Goal: Find specific page/section: Find specific page/section

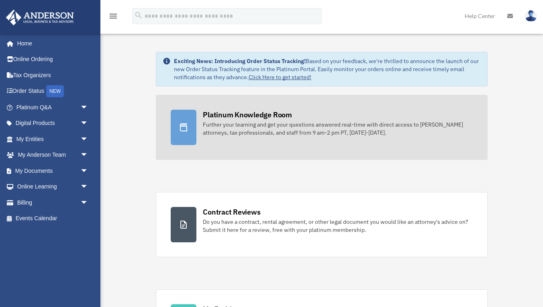
scroll to position [15, 0]
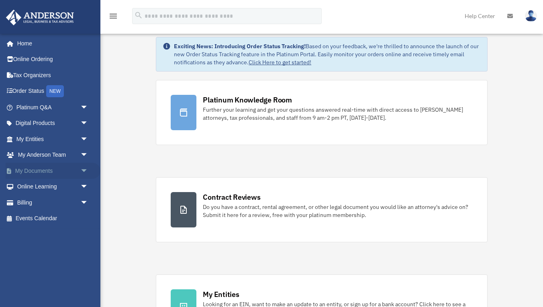
click at [85, 167] on span "arrow_drop_down" at bounding box center [88, 171] width 16 height 16
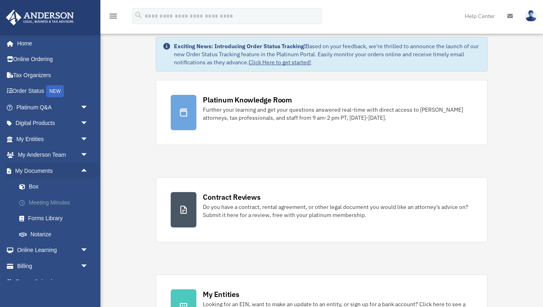
click at [54, 200] on link "Meeting Minutes" at bounding box center [55, 202] width 89 height 16
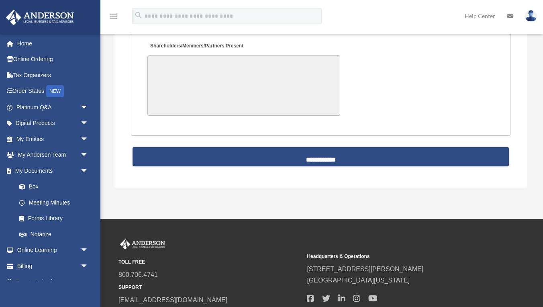
scroll to position [1869, 0]
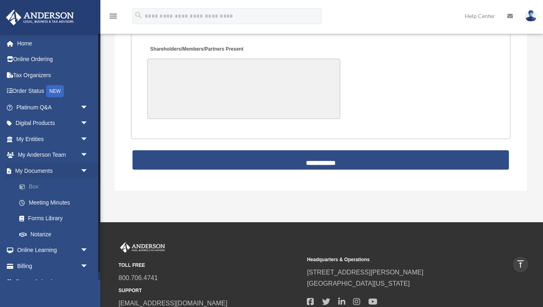
click at [40, 186] on link "Box" at bounding box center [55, 187] width 89 height 16
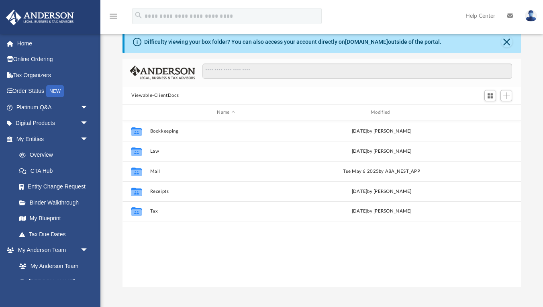
scroll to position [22, 0]
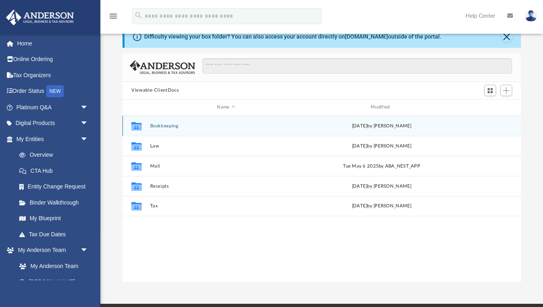
click at [168, 127] on button "Bookkeeping" at bounding box center [226, 125] width 152 height 5
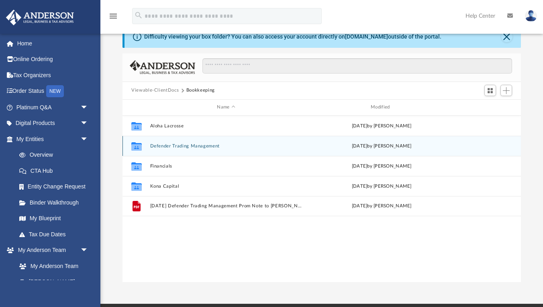
click at [161, 148] on div "Collaborated Folder Defender Trading Management [DATE] by [PERSON_NAME]" at bounding box center [321, 146] width 398 height 20
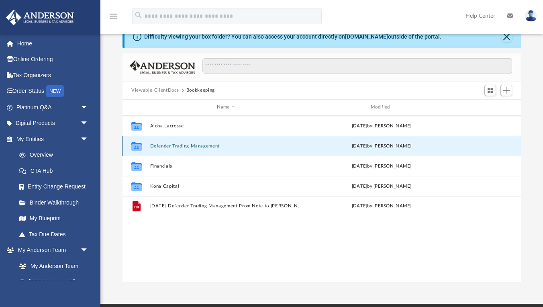
click at [146, 145] on div "Collaborated Folder" at bounding box center [136, 145] width 20 height 13
click at [156, 145] on button "Defender Trading Management" at bounding box center [226, 145] width 152 height 5
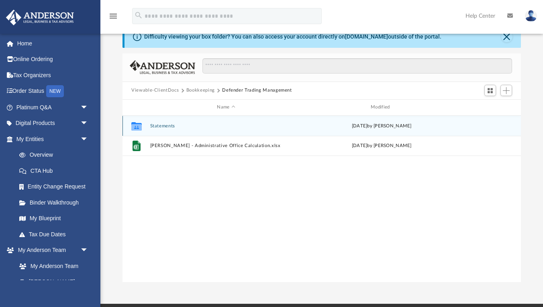
click at [160, 126] on button "Statements" at bounding box center [226, 125] width 152 height 5
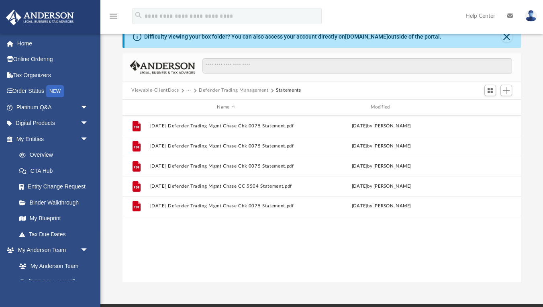
click at [160, 92] on button "Viewable-ClientDocs" at bounding box center [154, 90] width 47 height 7
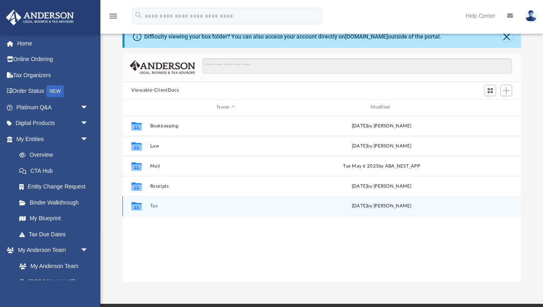
click at [157, 204] on button "Tax" at bounding box center [226, 205] width 152 height 5
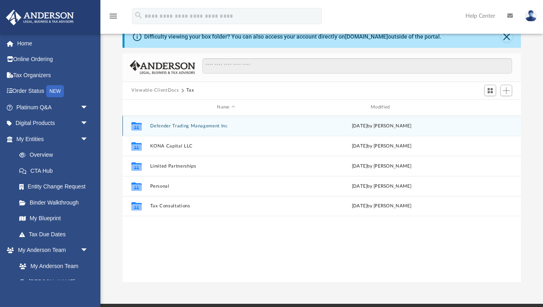
click at [161, 124] on button "Defender Trading Management Inc" at bounding box center [226, 125] width 152 height 5
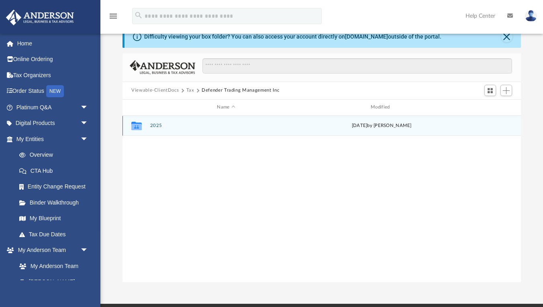
click at [161, 124] on button "2025" at bounding box center [226, 125] width 152 height 5
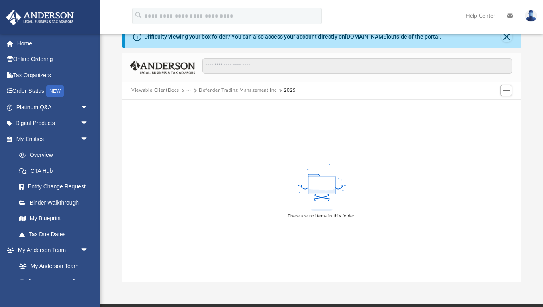
click at [151, 91] on button "Viewable-ClientDocs" at bounding box center [154, 90] width 47 height 7
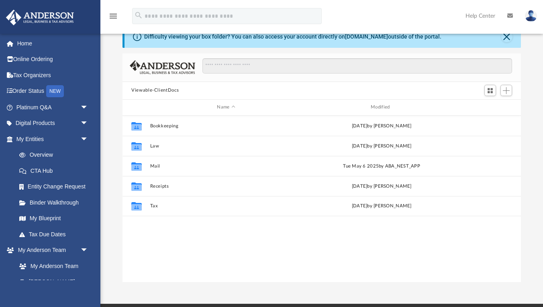
scroll to position [183, 398]
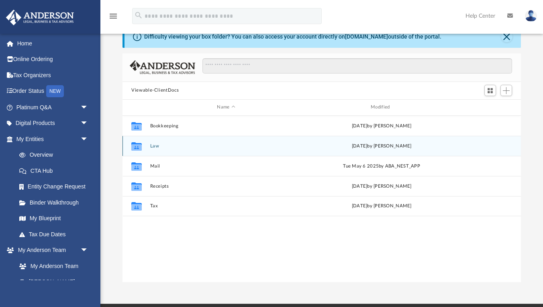
click at [154, 147] on button "Law" at bounding box center [226, 145] width 152 height 5
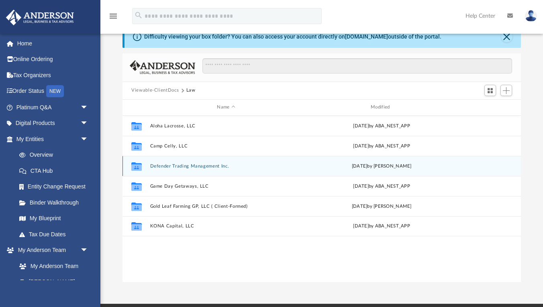
click at [163, 166] on button "Defender Trading Management Inc." at bounding box center [226, 165] width 152 height 5
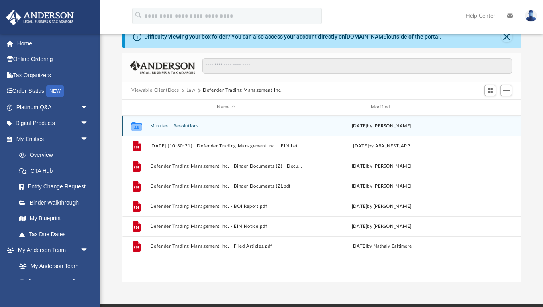
click at [172, 125] on button "Minutes - Resolutions" at bounding box center [226, 125] width 152 height 5
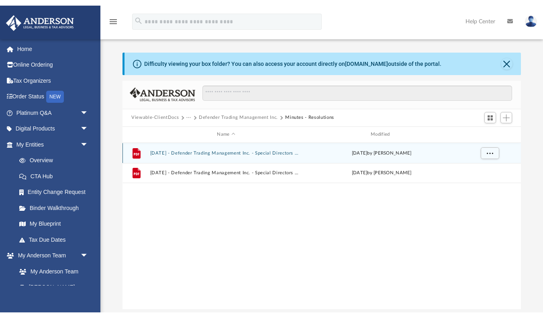
scroll to position [0, 0]
